Goal: Information Seeking & Learning: Learn about a topic

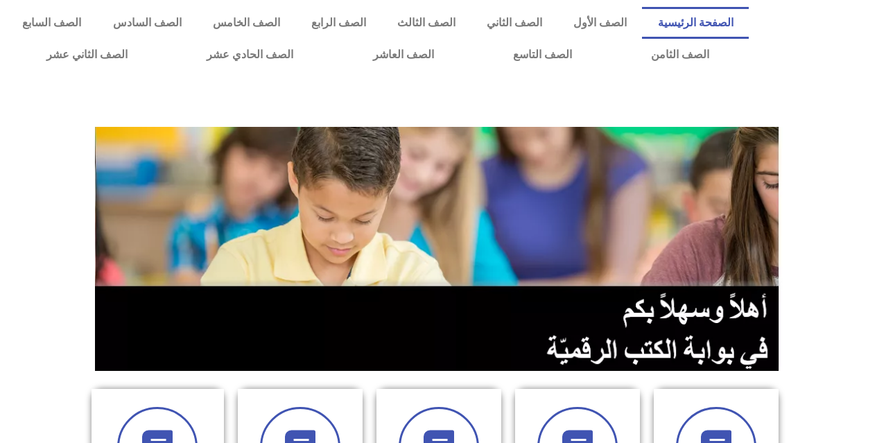
scroll to position [329, 0]
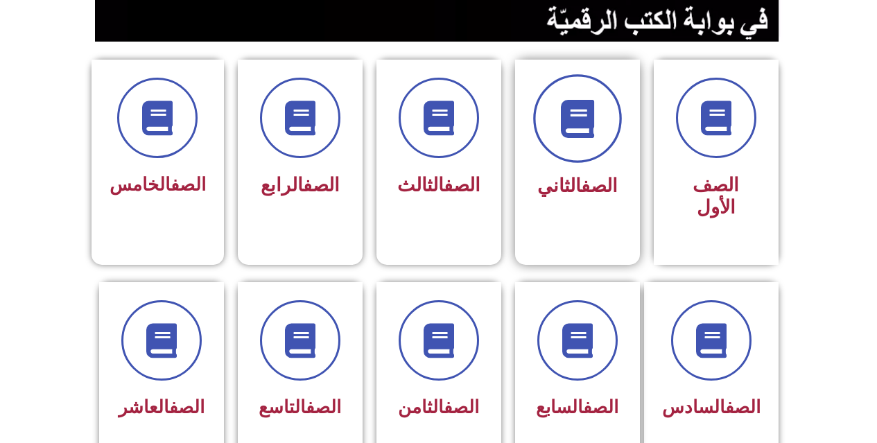
click at [562, 125] on icon at bounding box center [577, 119] width 38 height 38
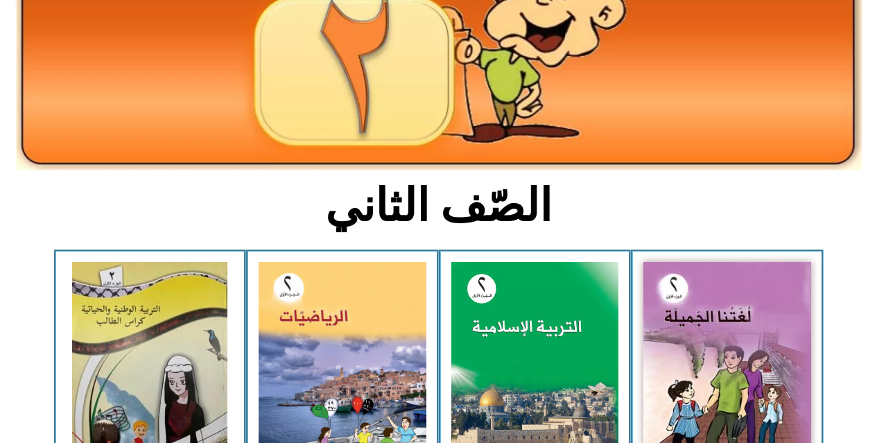
scroll to position [183, 0]
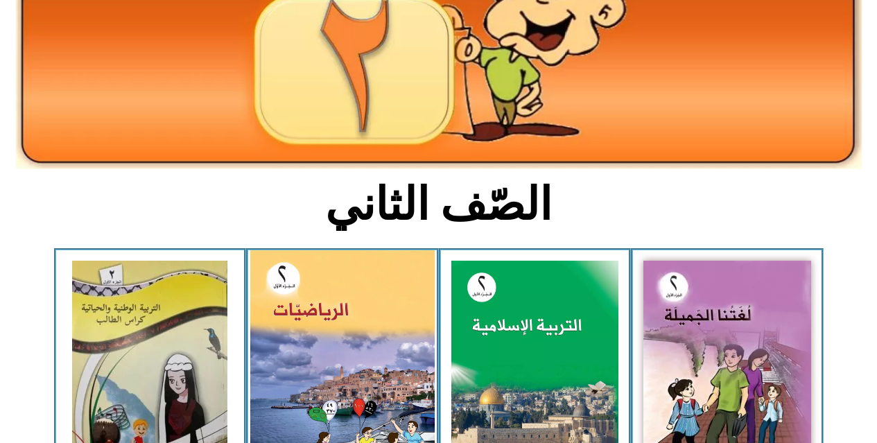
click at [317, 327] on img at bounding box center [342, 364] width 184 height 228
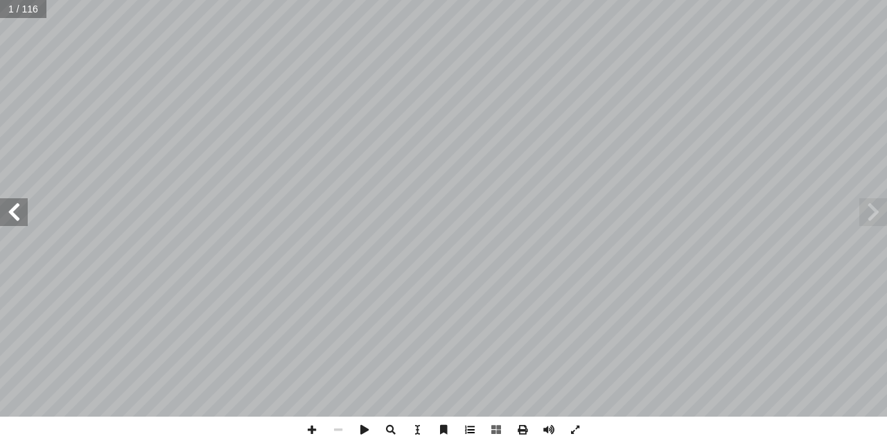
click at [470, 431] on span at bounding box center [470, 430] width 26 height 26
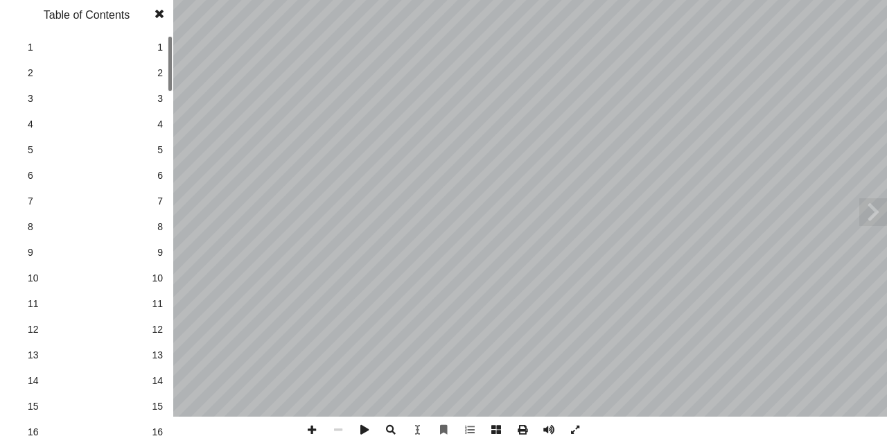
click at [158, 326] on span "12" at bounding box center [157, 329] width 11 height 15
click at [160, 17] on span at bounding box center [159, 14] width 25 height 28
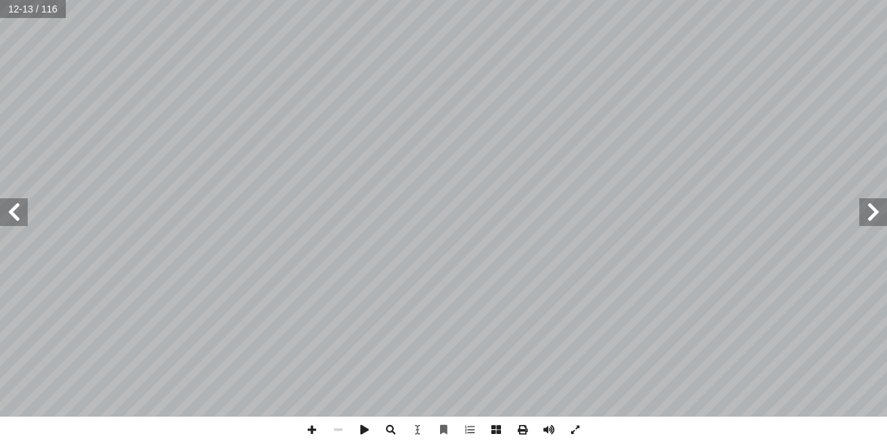
click at [21, 219] on span at bounding box center [14, 212] width 28 height 28
